Goal: Entertainment & Leisure: Consume media (video, audio)

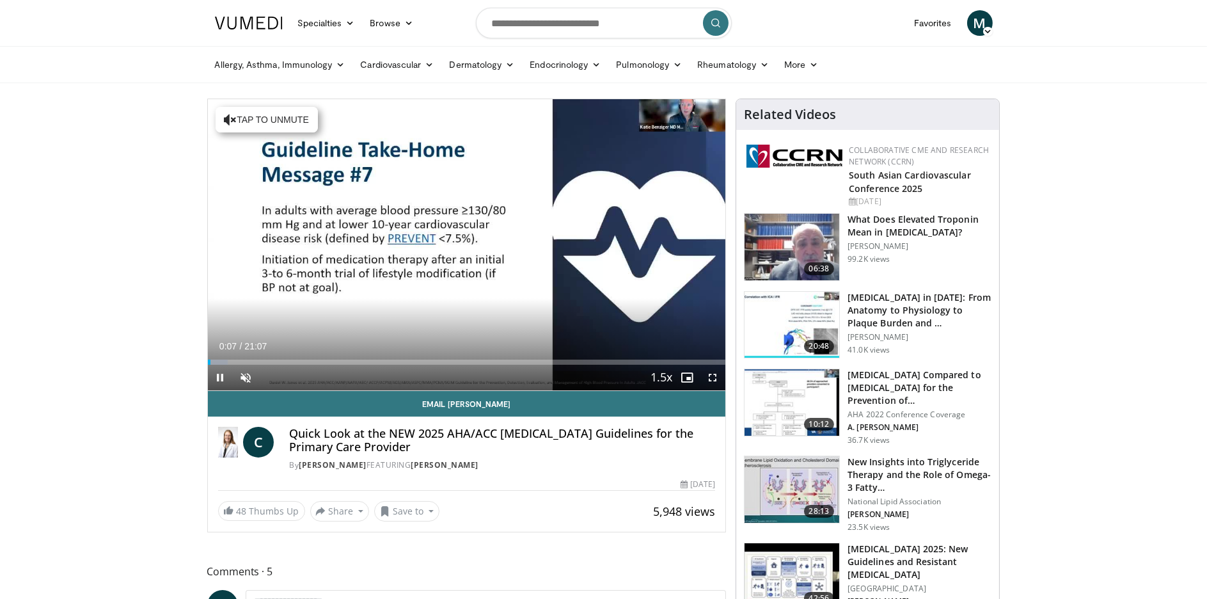
scroll to position [64, 0]
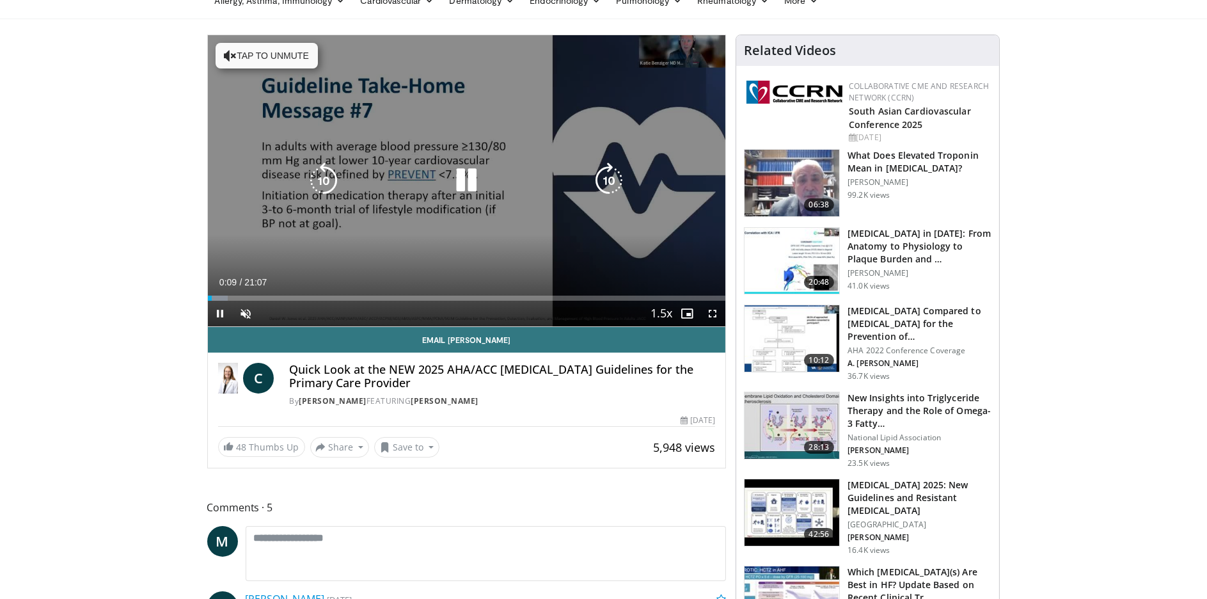
click at [465, 191] on icon "Video Player" at bounding box center [466, 180] width 36 height 36
click at [465, 189] on icon "Video Player" at bounding box center [466, 180] width 36 height 36
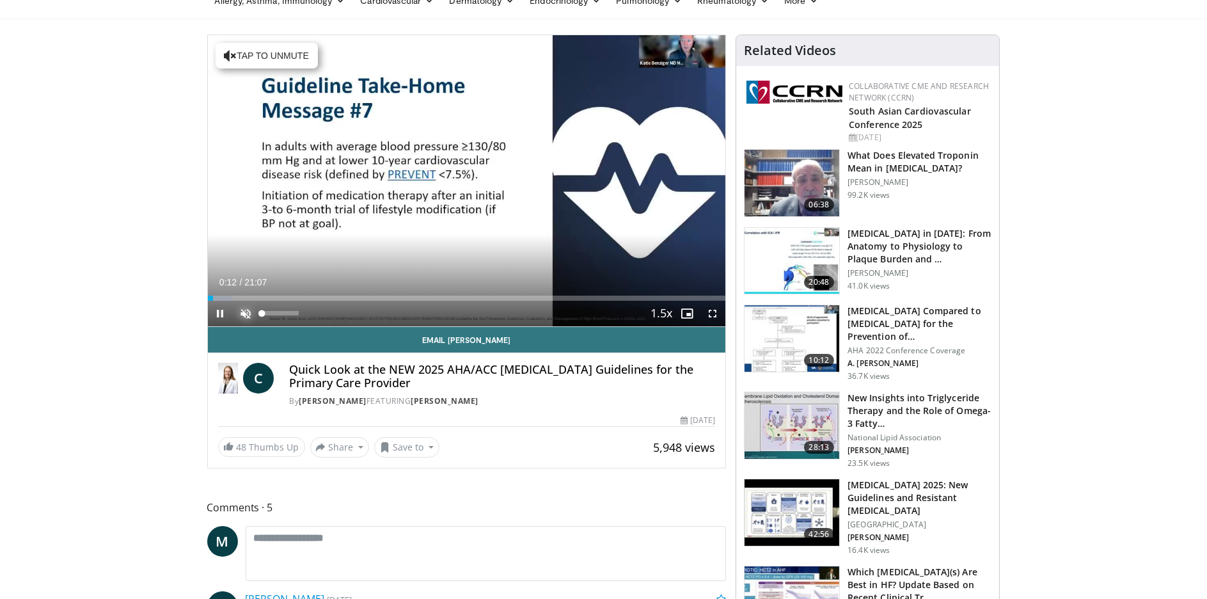
click at [249, 307] on span "Video Player" at bounding box center [246, 314] width 26 height 26
click at [710, 317] on span "Video Player" at bounding box center [713, 314] width 26 height 26
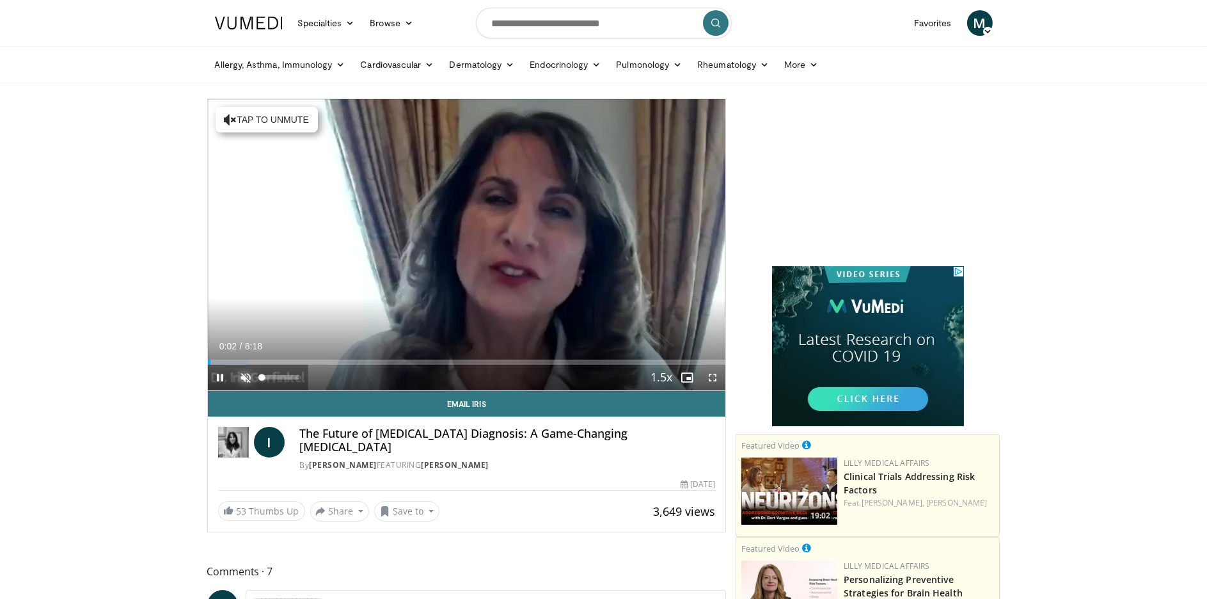
click at [238, 378] on span "Video Player" at bounding box center [246, 378] width 26 height 26
